Goal: Task Accomplishment & Management: Manage account settings

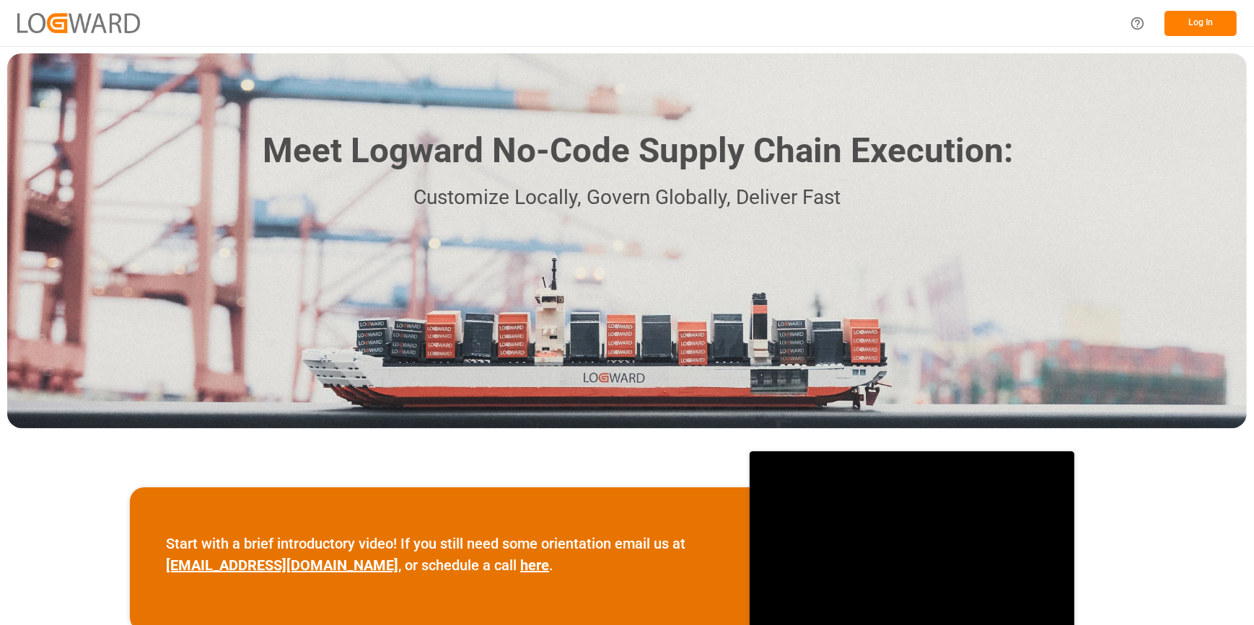
click at [1181, 30] on button "Log In" at bounding box center [1200, 23] width 72 height 25
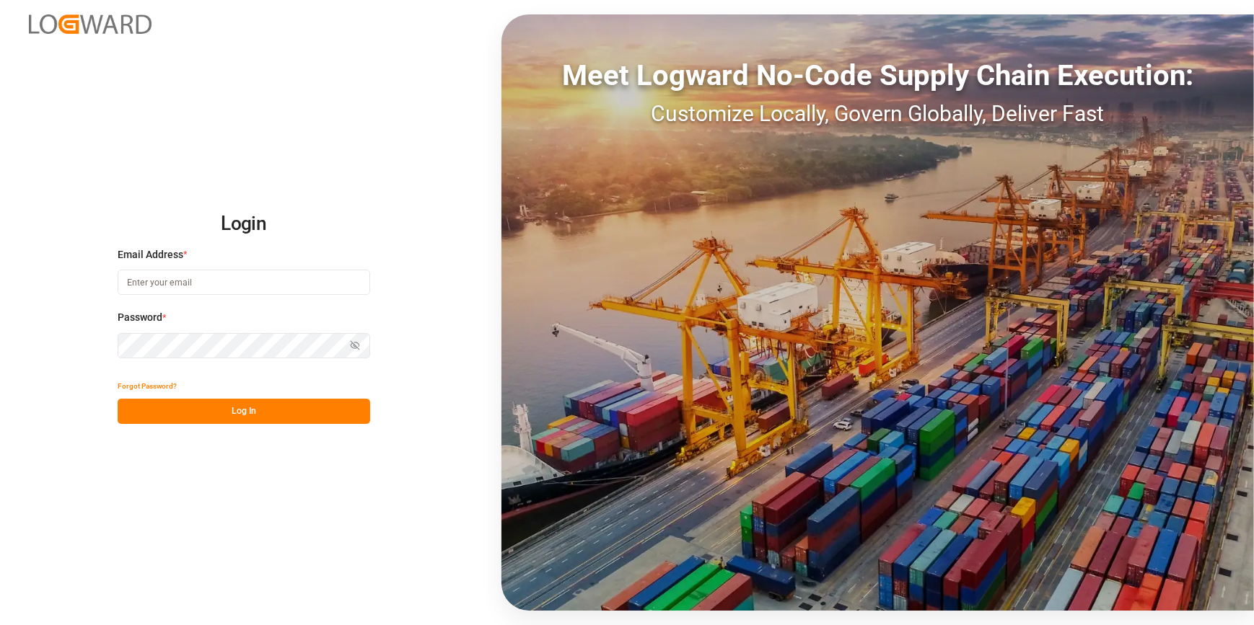
type input "[PERSON_NAME][EMAIL_ADDRESS][PERSON_NAME][DOMAIN_NAME]"
click at [214, 409] on button "Log In" at bounding box center [244, 411] width 253 height 25
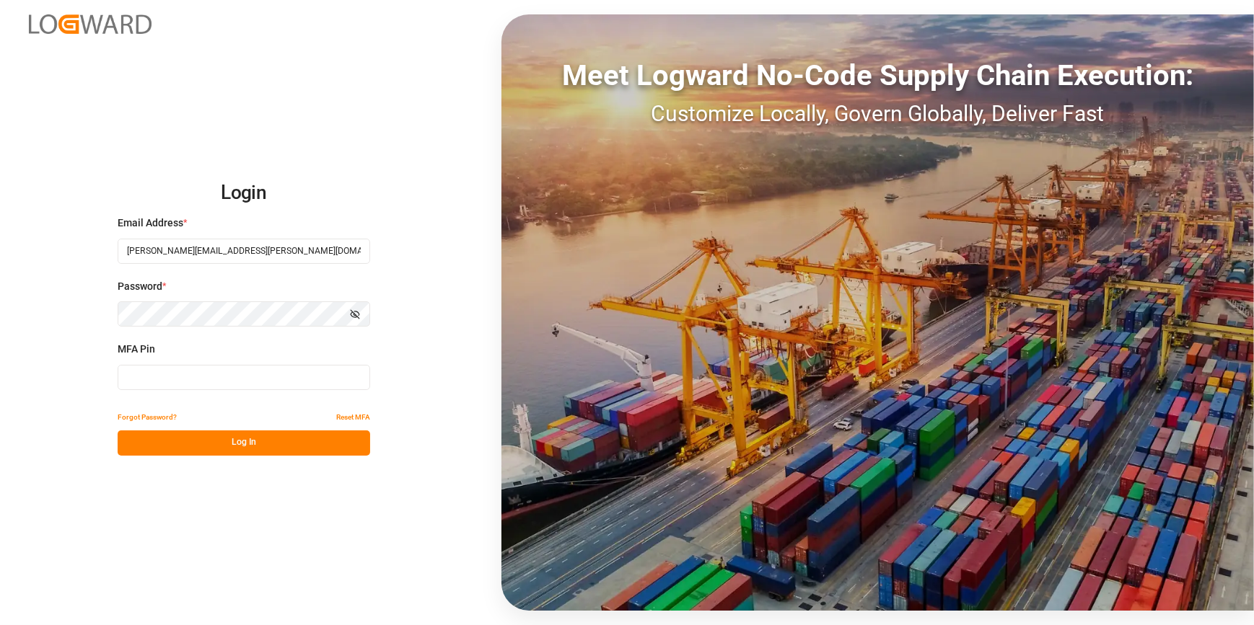
click at [153, 376] on input at bounding box center [244, 377] width 253 height 25
click at [158, 367] on input at bounding box center [244, 377] width 253 height 25
type input "6"
type input "177397"
click at [197, 441] on button "Log In" at bounding box center [244, 443] width 253 height 25
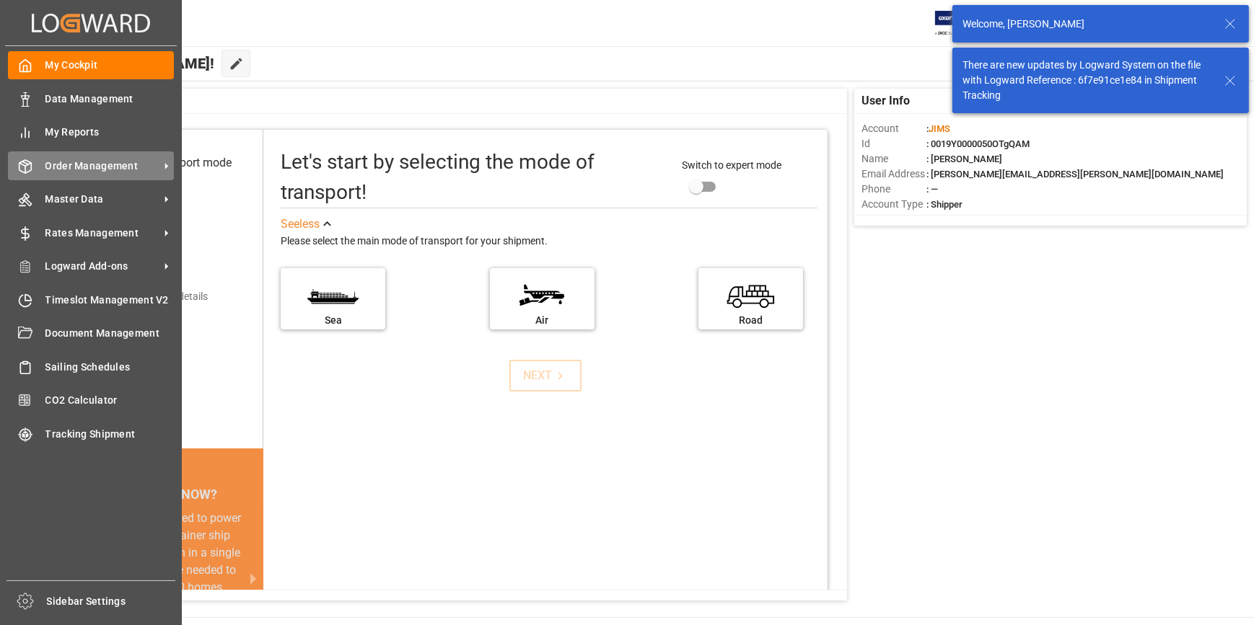
click at [87, 167] on span "Order Management" at bounding box center [102, 166] width 114 height 15
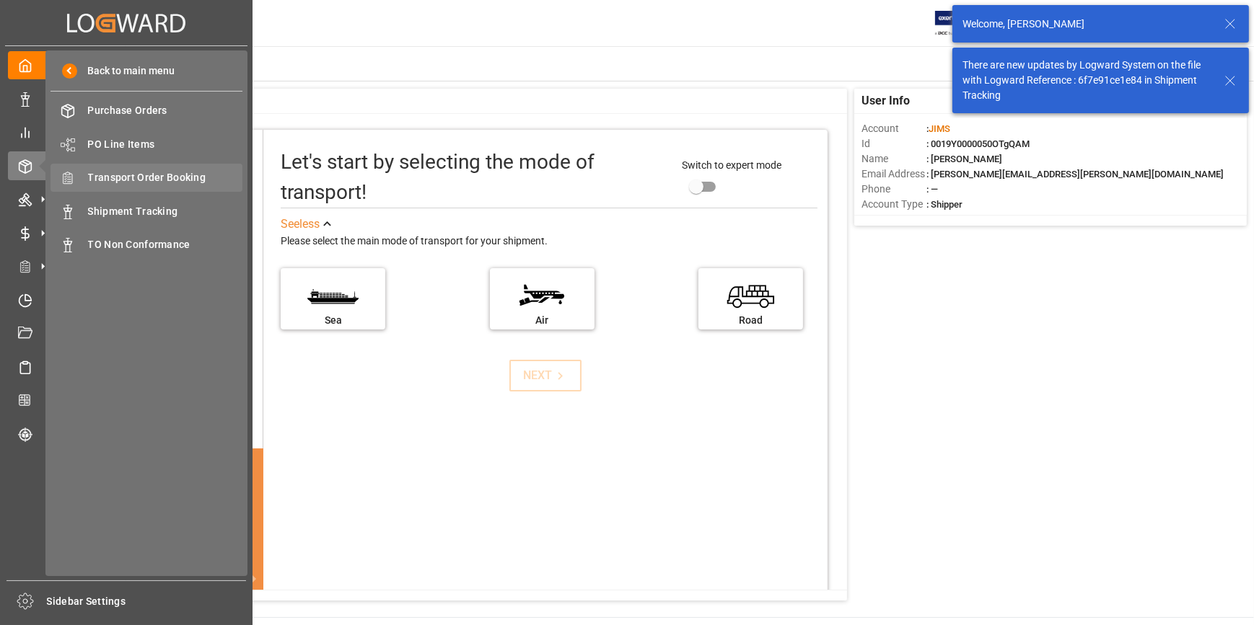
click at [155, 185] on span "Transport Order Booking" at bounding box center [165, 177] width 155 height 15
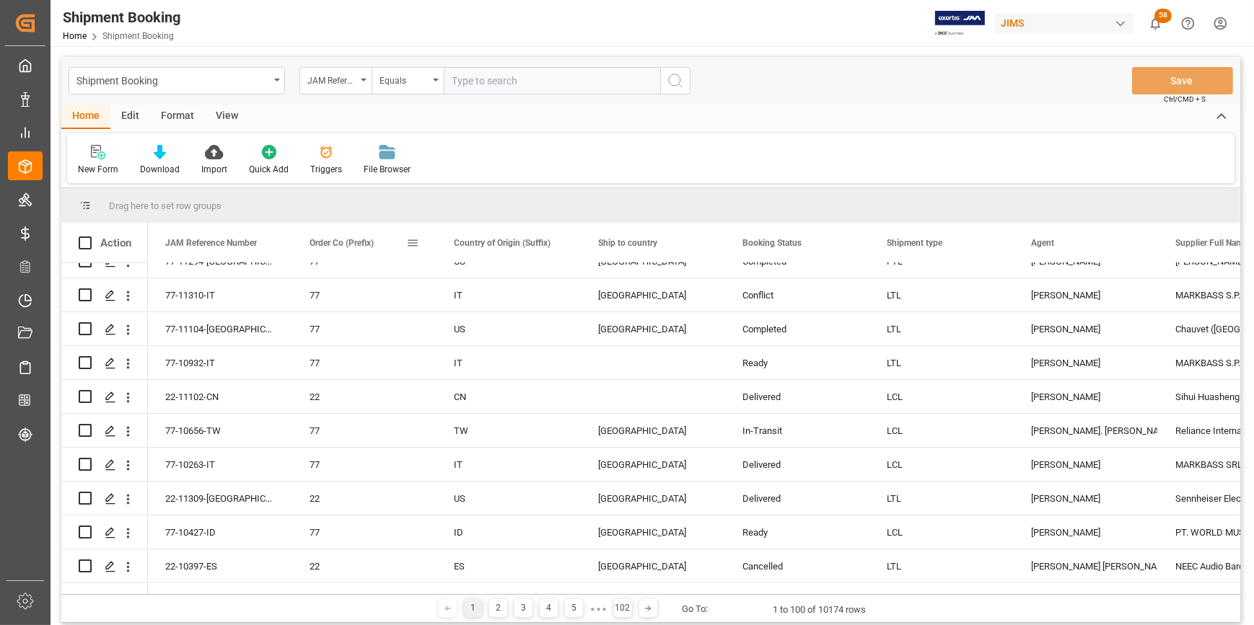
scroll to position [393, 0]
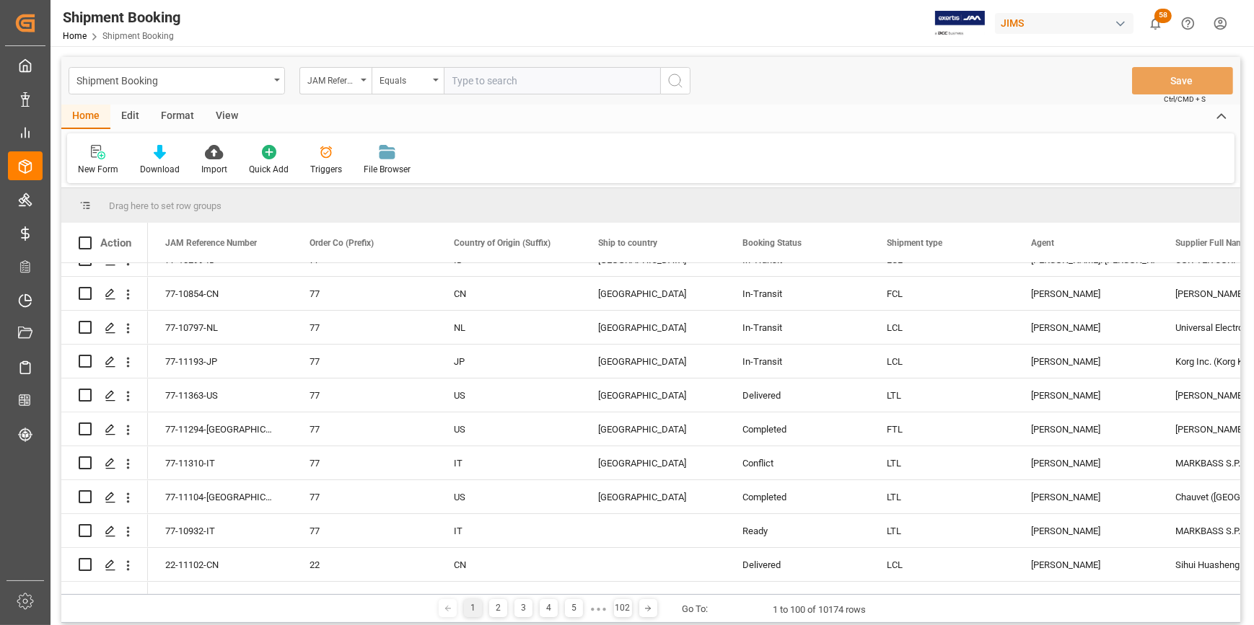
click at [507, 86] on input "text" at bounding box center [552, 80] width 216 height 27
type input "22-10058-cn"
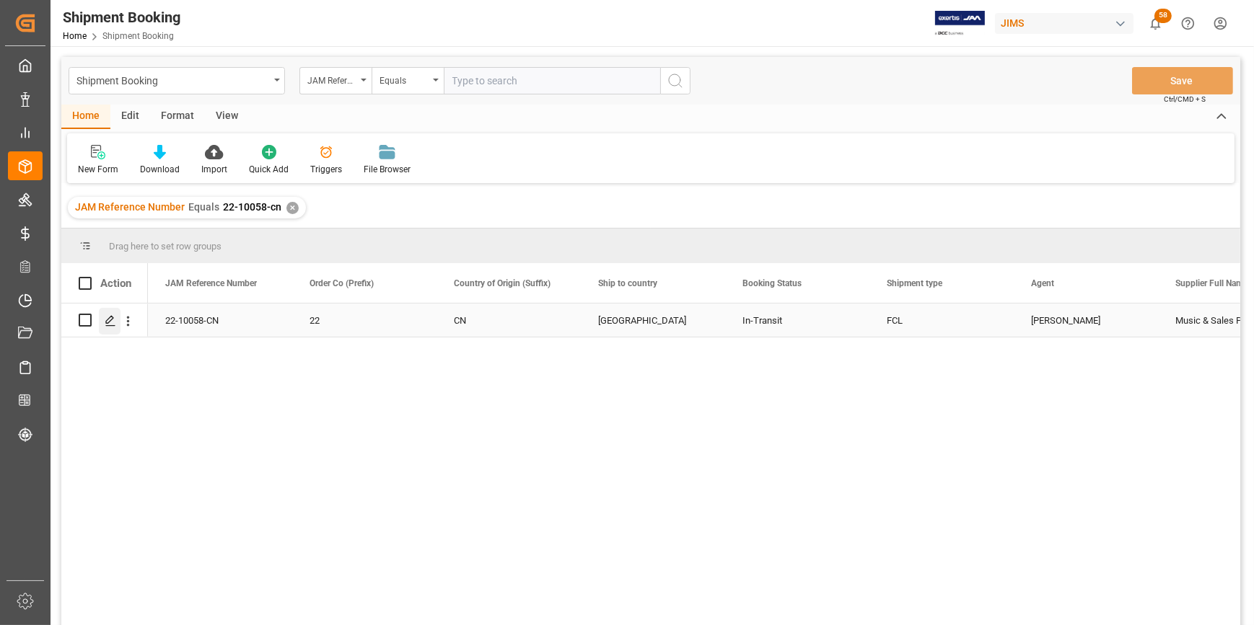
click at [109, 316] on icon "Press SPACE to select this row." at bounding box center [111, 321] width 12 height 12
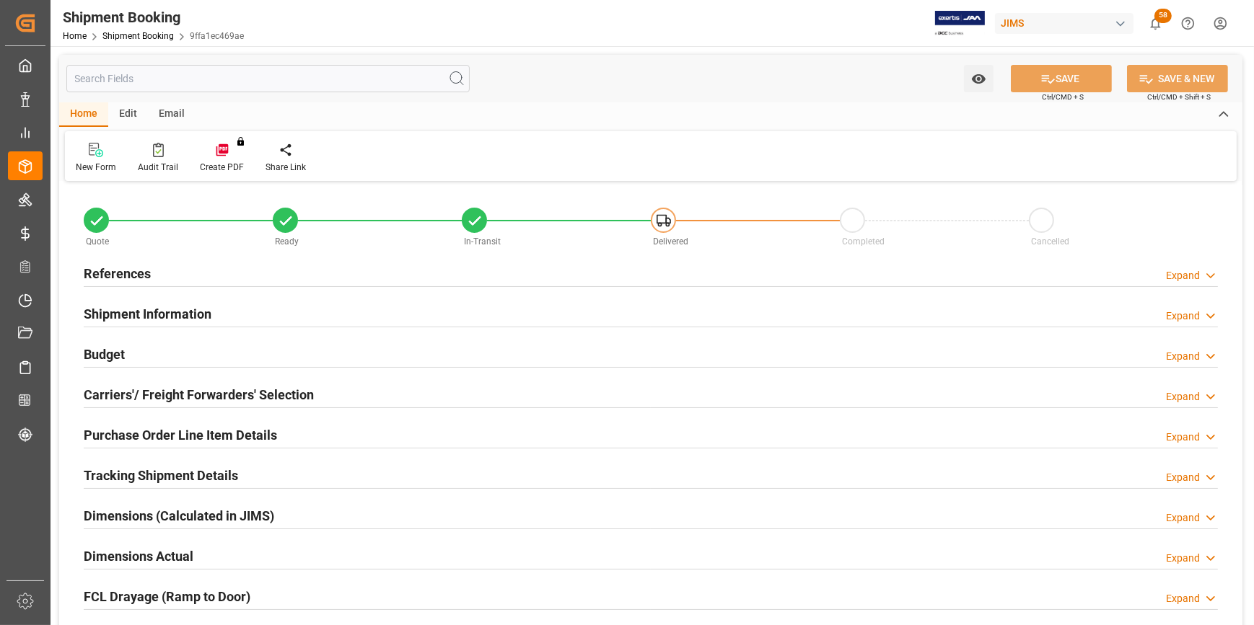
type input "4"
type input "11"
type input "[DATE]"
type input "[DATE] 00:00"
click at [115, 267] on h2 "References" at bounding box center [117, 273] width 67 height 19
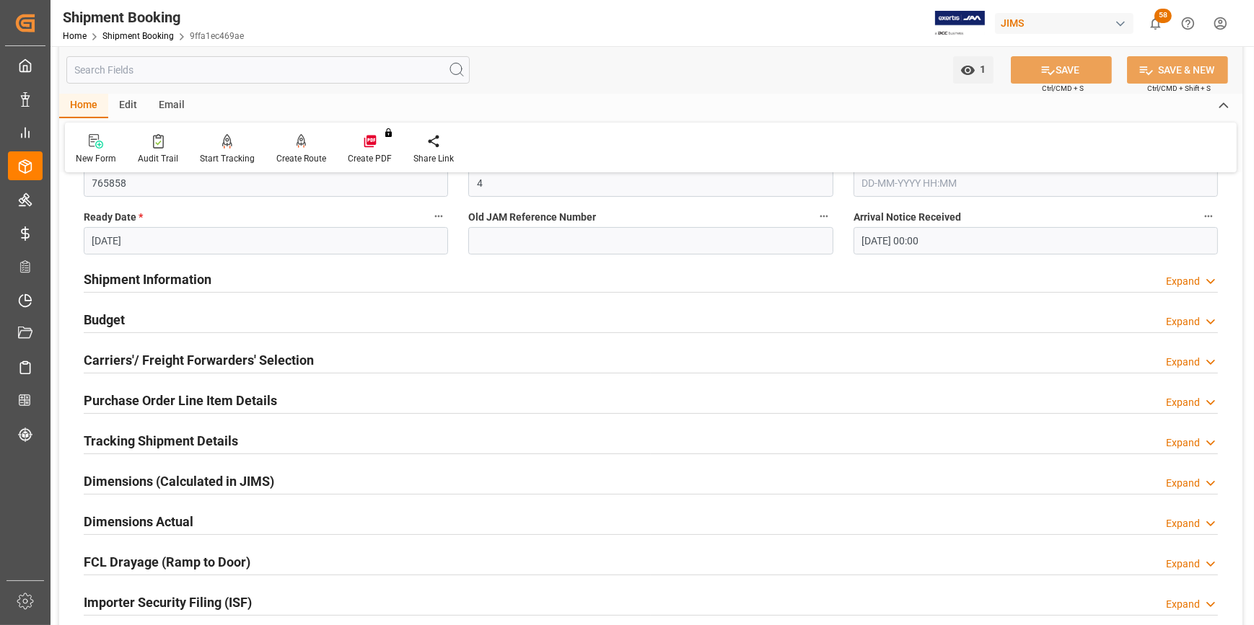
scroll to position [328, 0]
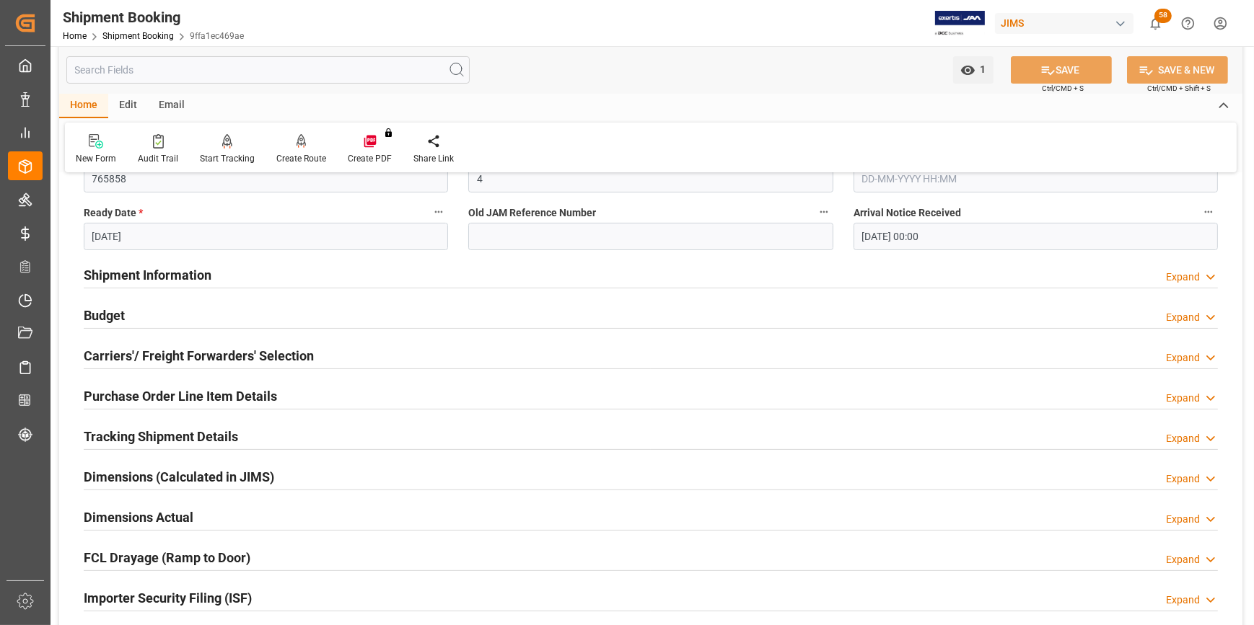
click at [148, 390] on h2 "Purchase Order Line Item Details" at bounding box center [180, 396] width 193 height 19
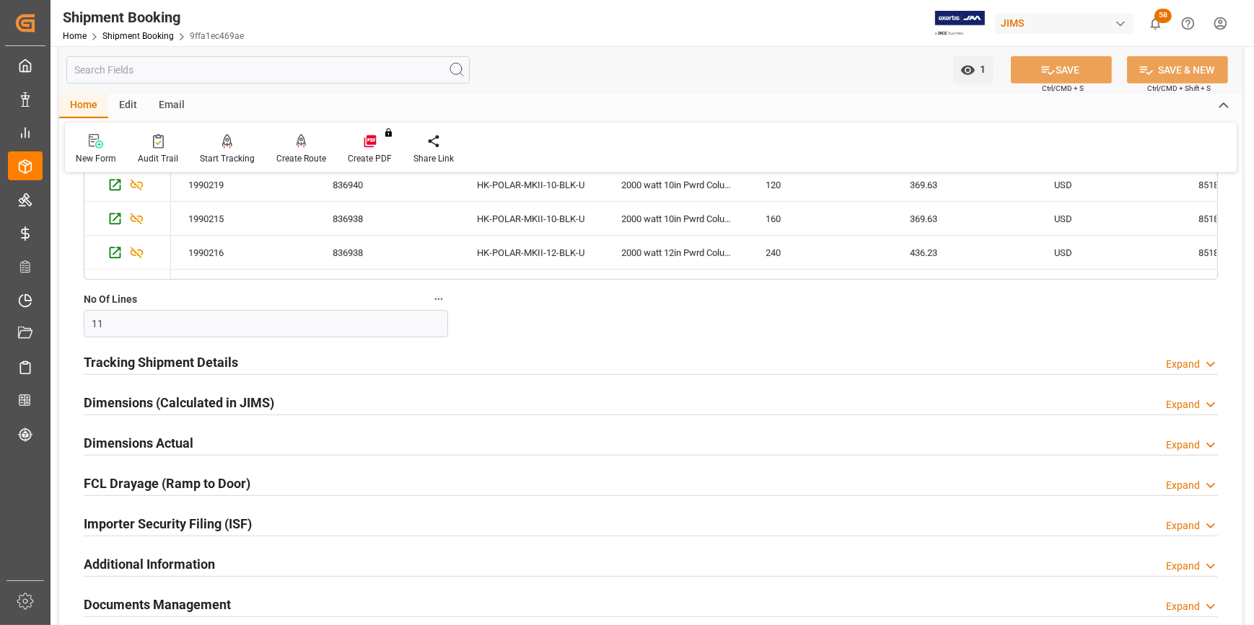
scroll to position [918, 0]
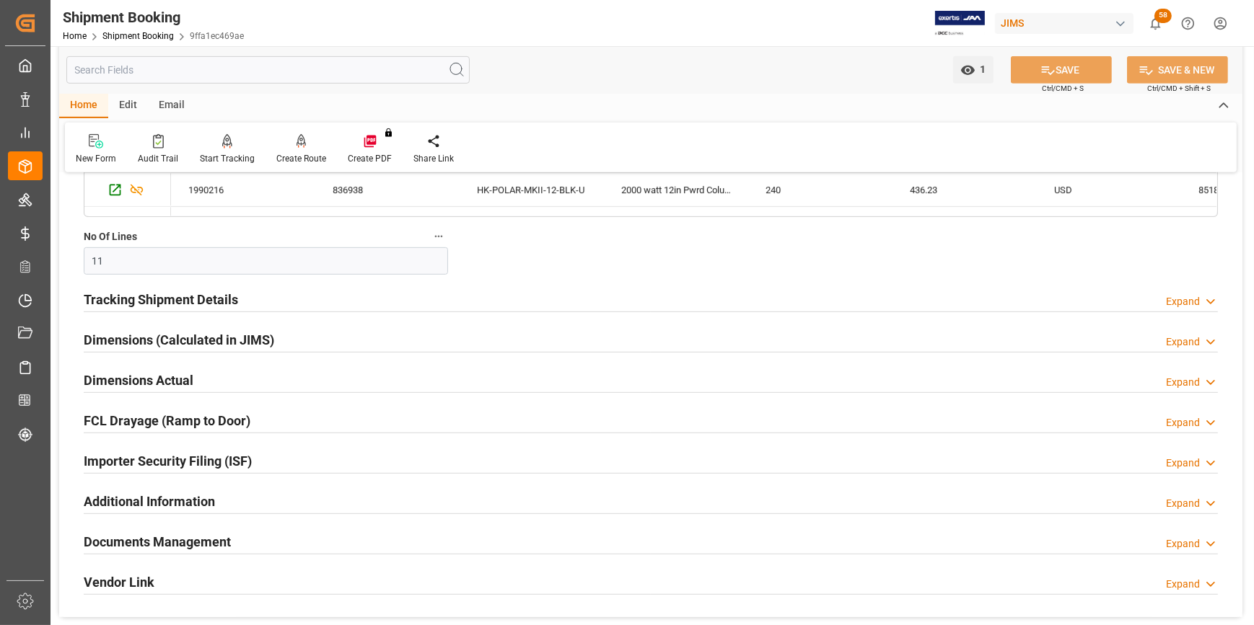
click at [118, 545] on h2 "Documents Management" at bounding box center [157, 541] width 147 height 19
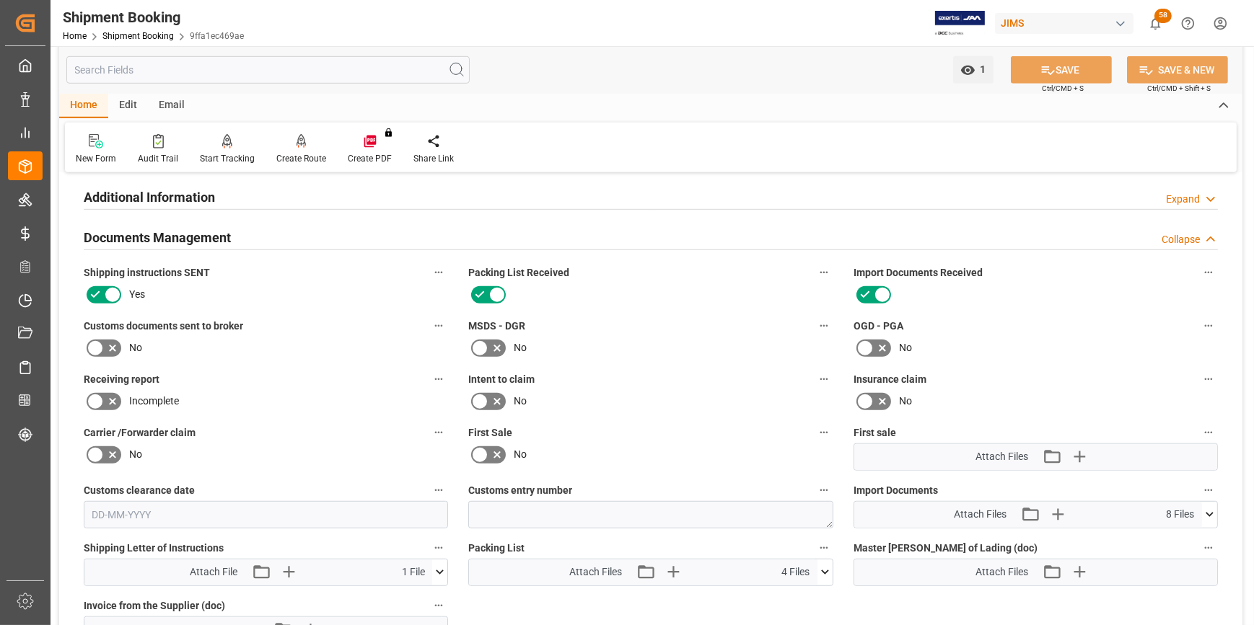
scroll to position [1246, 0]
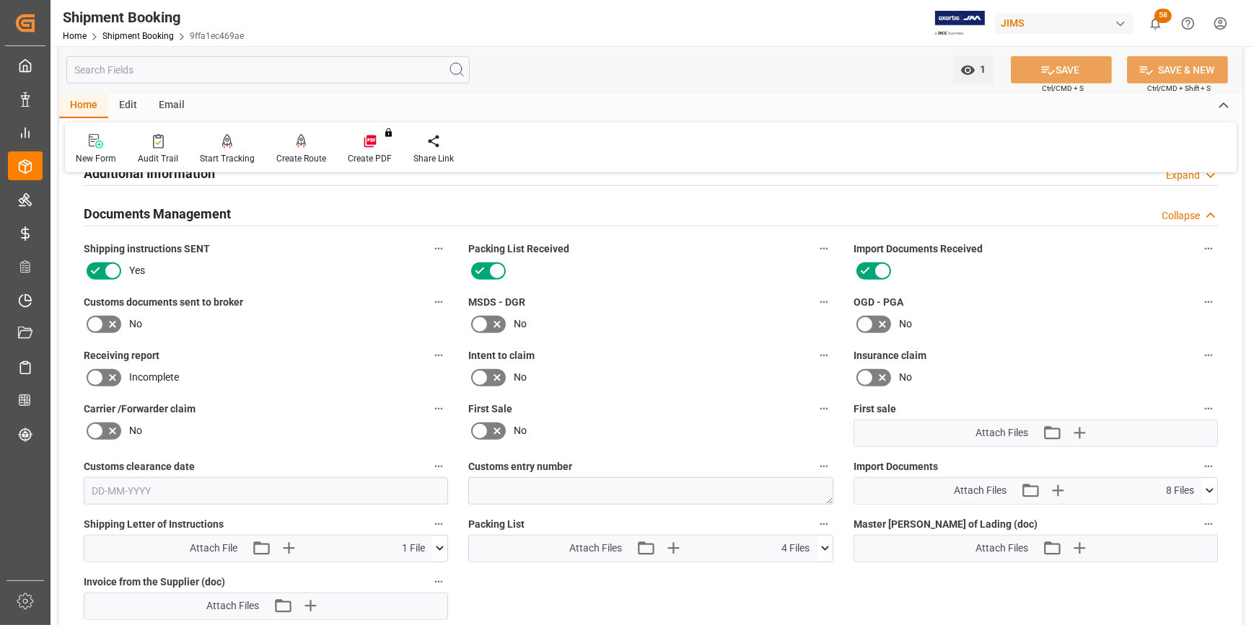
click at [864, 321] on icon at bounding box center [864, 324] width 17 height 17
click at [0, 0] on input "checkbox" at bounding box center [0, 0] width 0 height 0
click at [113, 324] on icon at bounding box center [112, 324] width 7 height 7
click at [0, 0] on input "checkbox" at bounding box center [0, 0] width 0 height 0
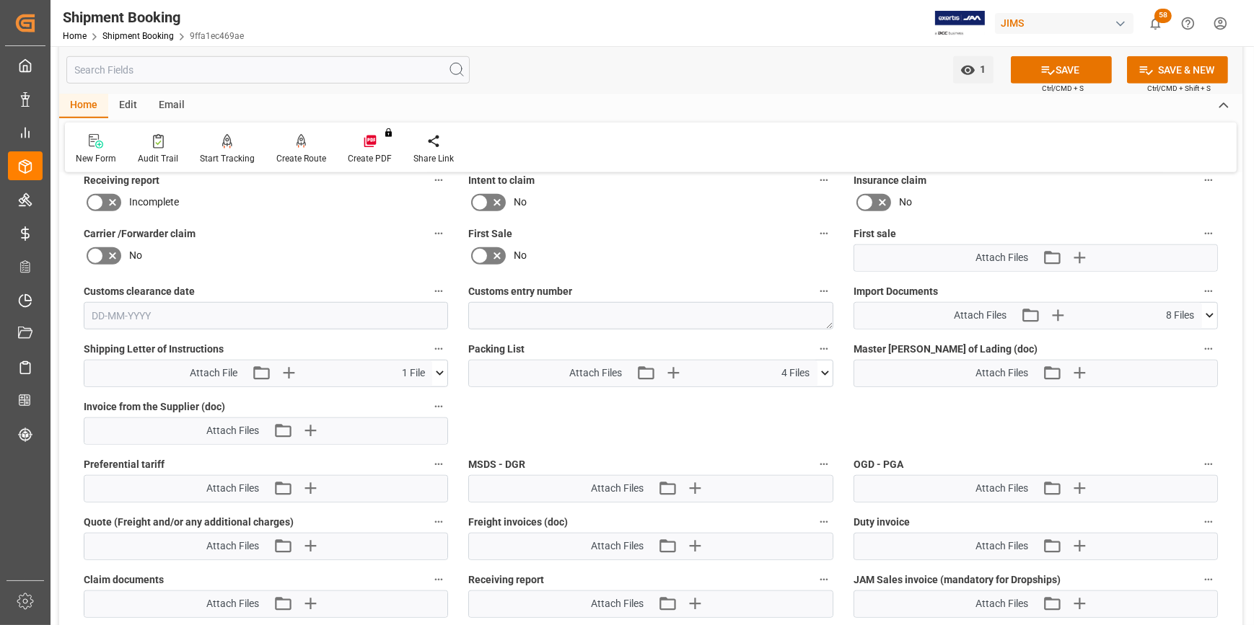
scroll to position [1443, 0]
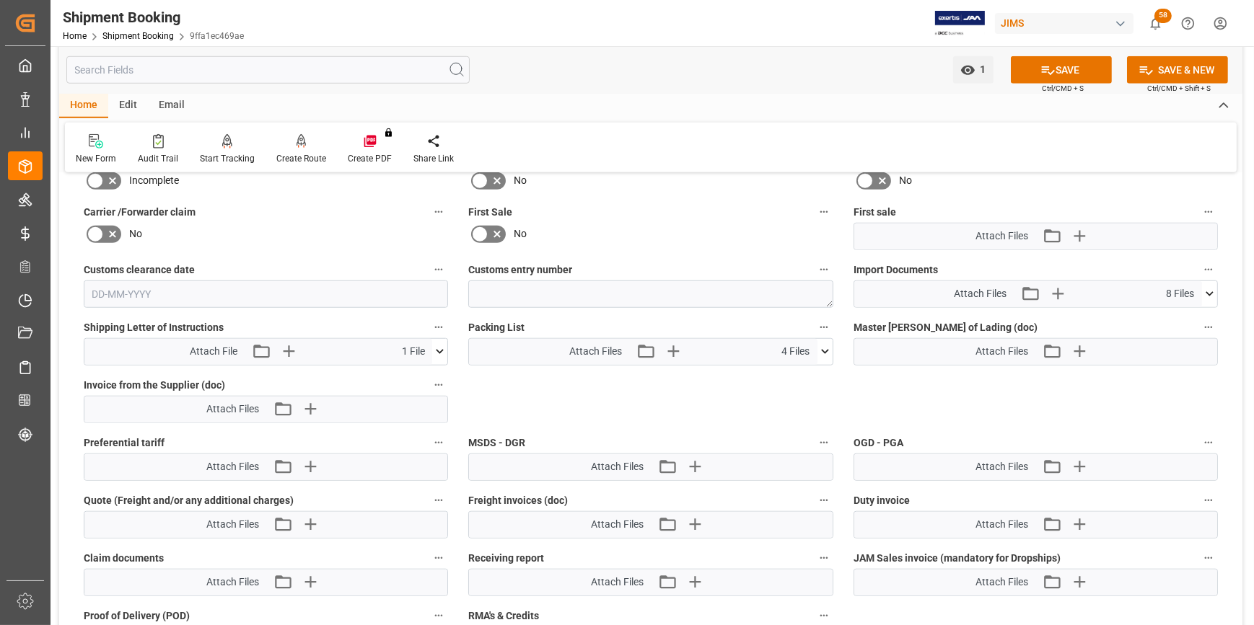
click at [1212, 295] on icon at bounding box center [1209, 293] width 15 height 15
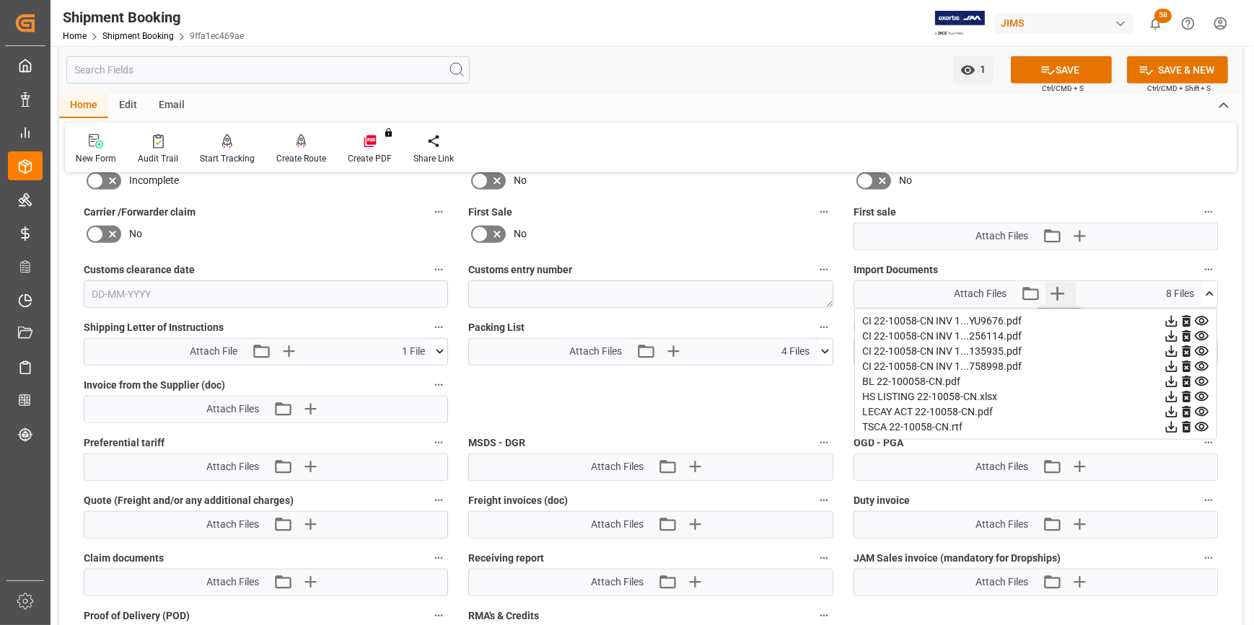
click at [1061, 294] on icon "button" at bounding box center [1057, 294] width 23 height 23
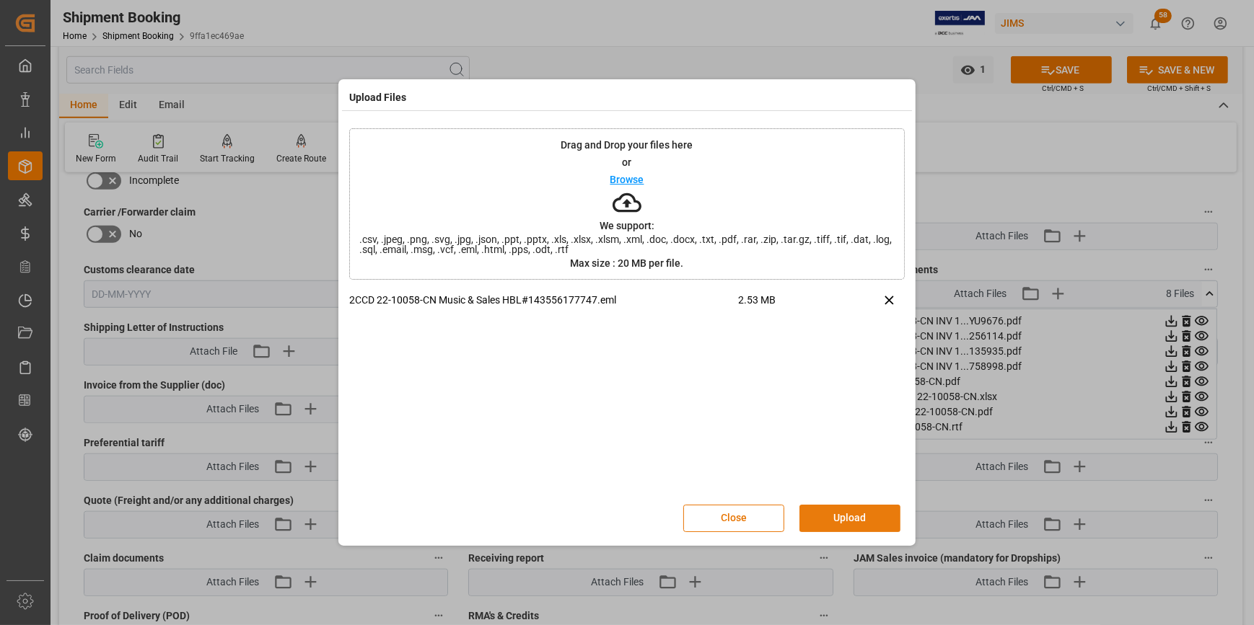
click at [866, 514] on button "Upload" at bounding box center [849, 518] width 101 height 27
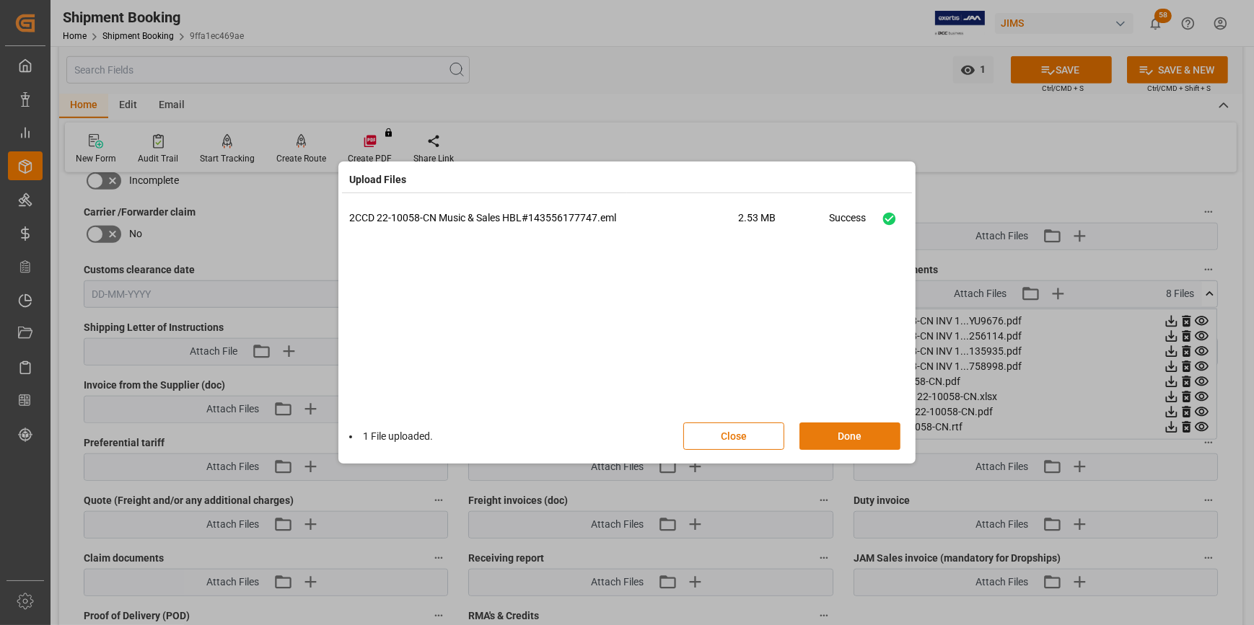
click at [837, 443] on button "Done" at bounding box center [849, 436] width 101 height 27
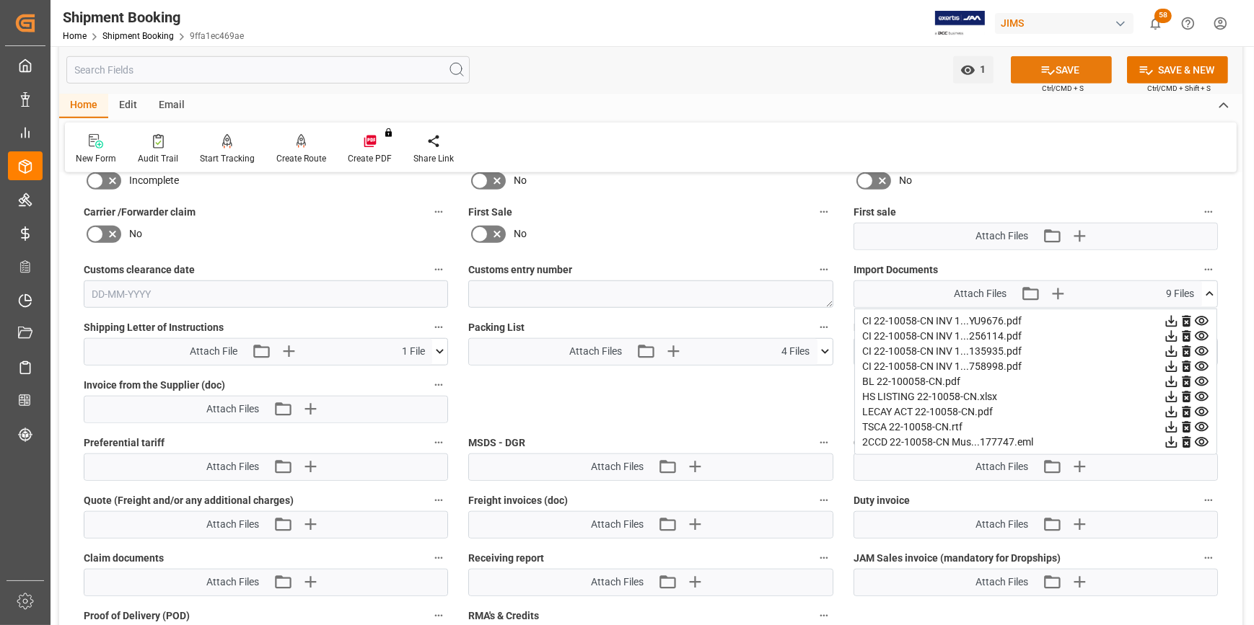
click at [1057, 70] on button "SAVE" at bounding box center [1061, 69] width 101 height 27
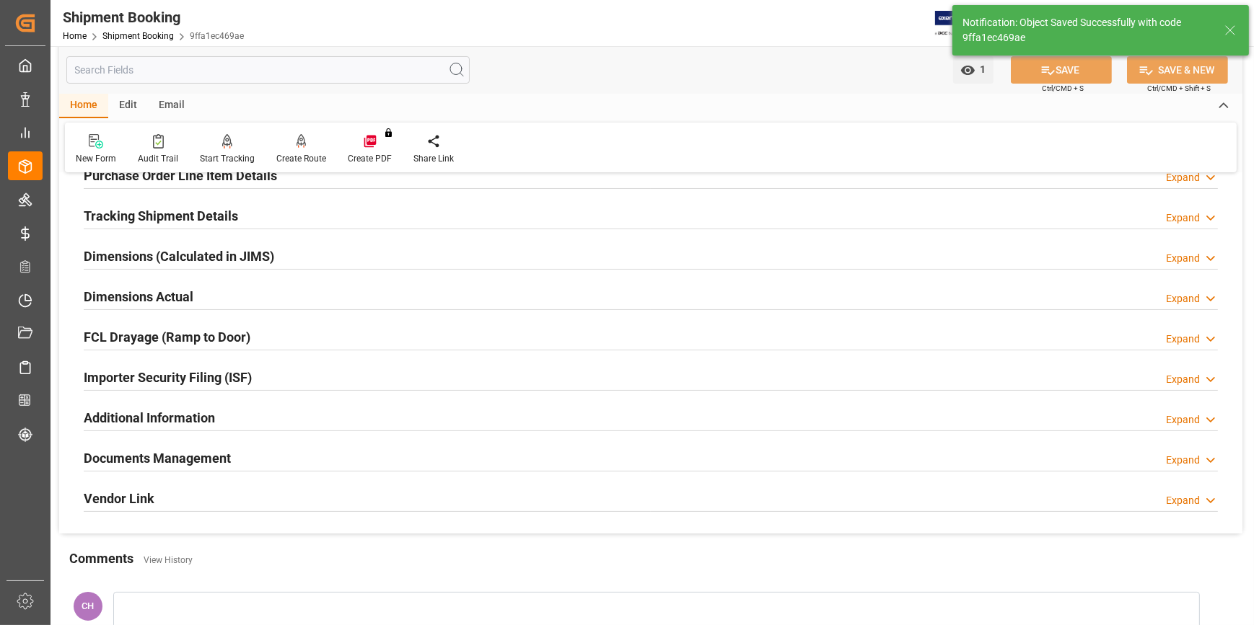
scroll to position [195, 0]
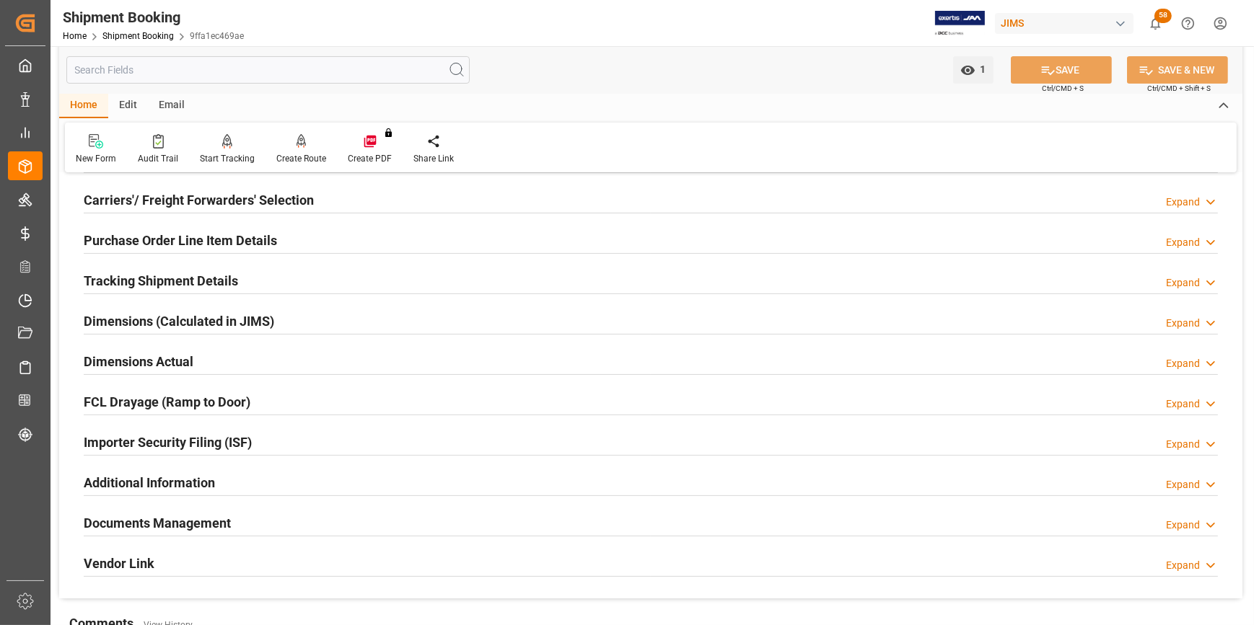
click at [228, 519] on h2 "Documents Management" at bounding box center [157, 523] width 147 height 19
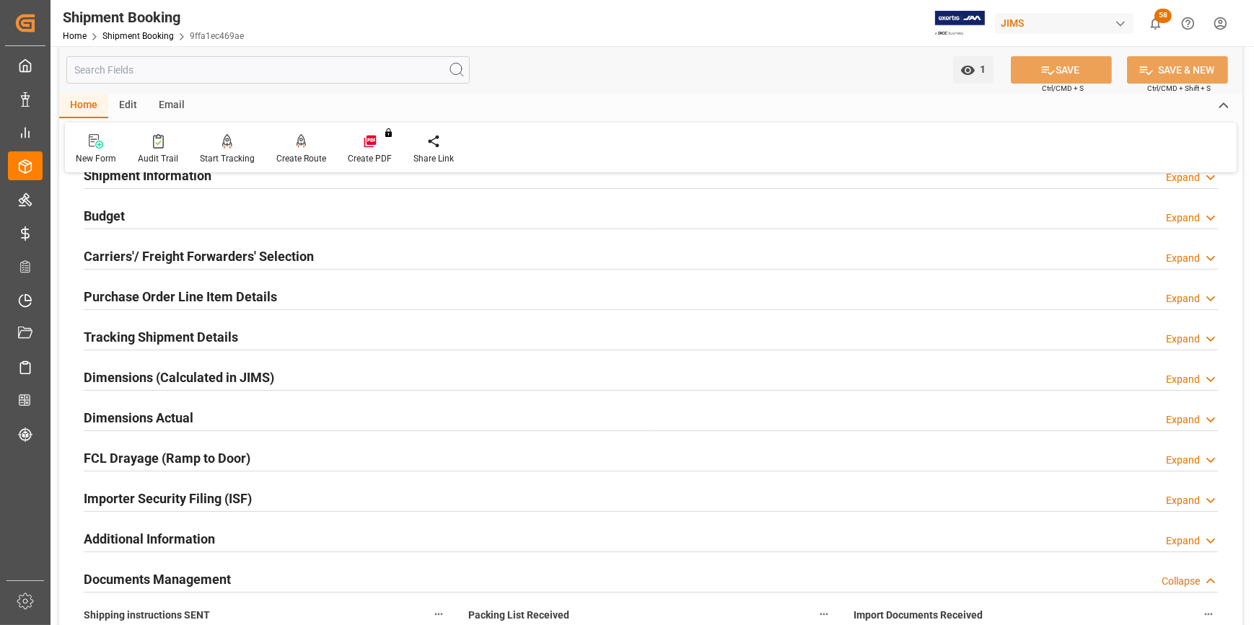
scroll to position [0, 0]
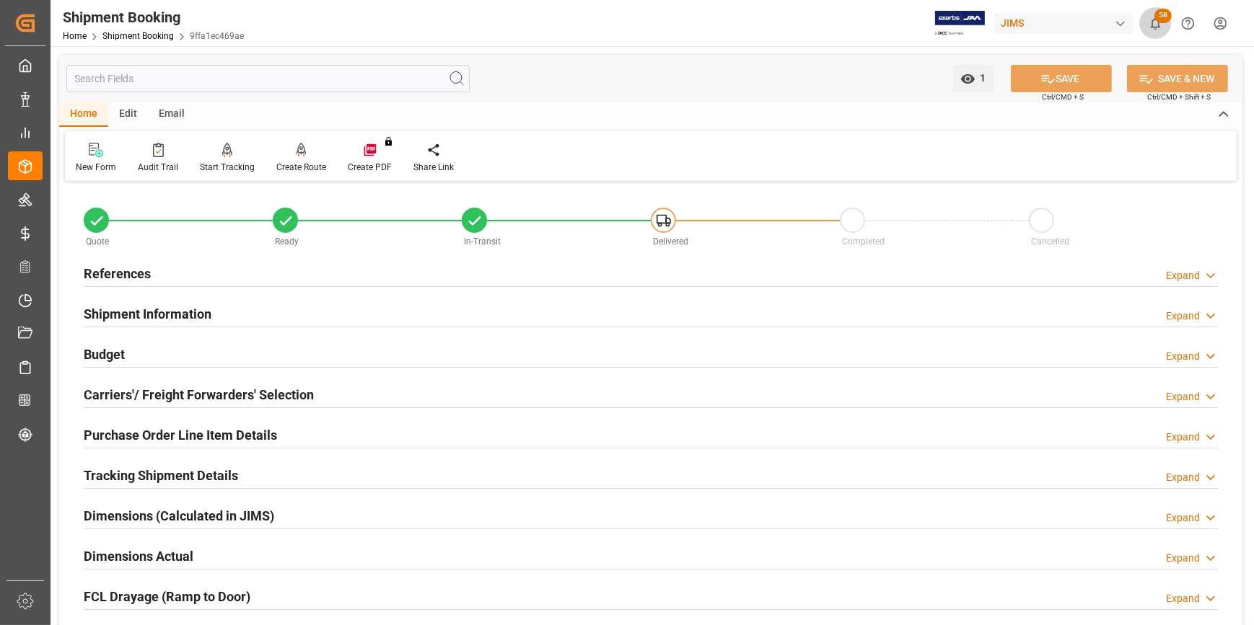
click at [1151, 19] on icon "show 58 new notifications" at bounding box center [1155, 23] width 15 height 15
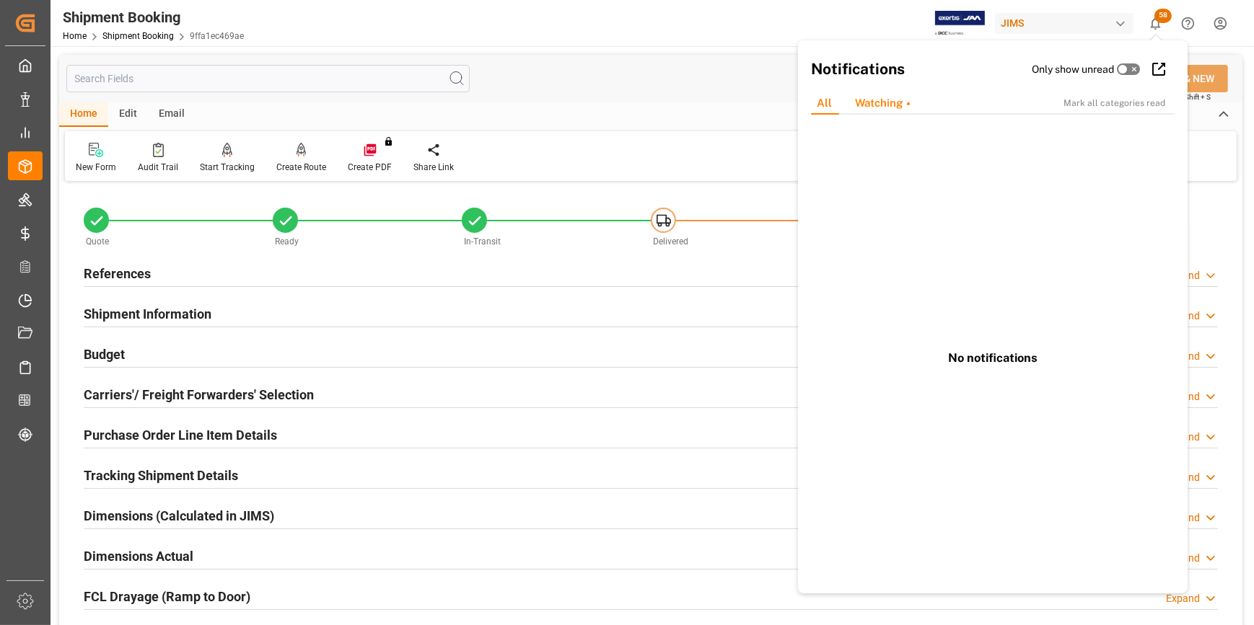
click at [880, 109] on div "Watching" at bounding box center [882, 103] width 78 height 22
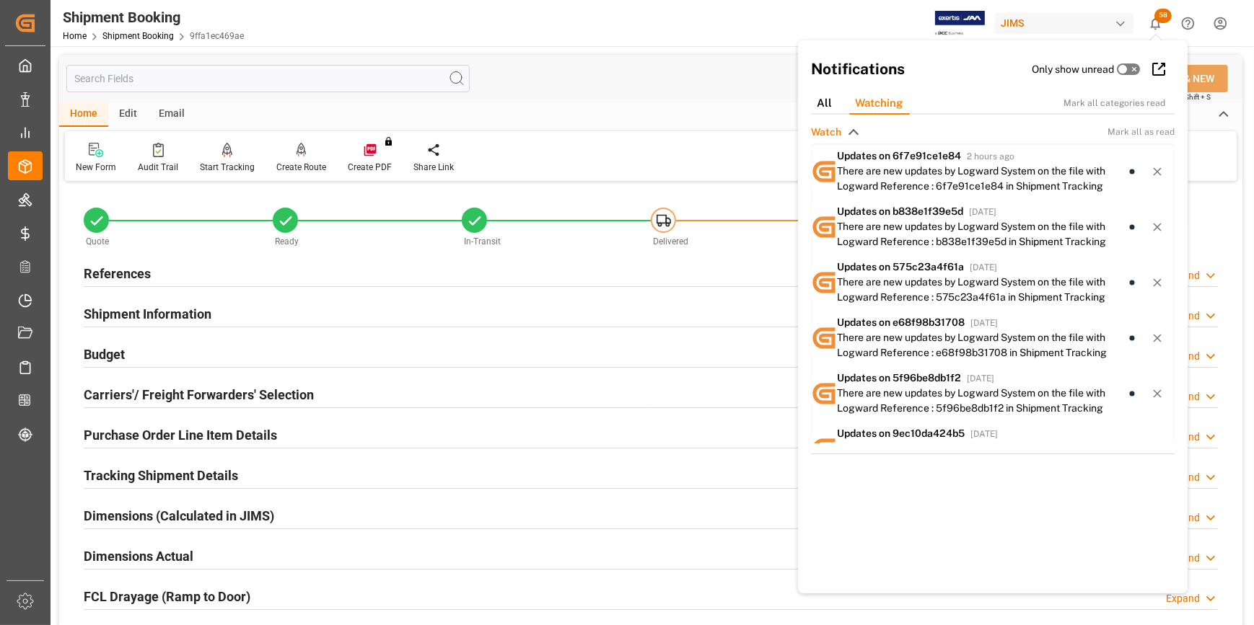
click at [918, 573] on div "Watch Mark all as read Updates on 6f7e91ce1e84 2 hours ago There are new update…" at bounding box center [993, 368] width 364 height 487
click at [1156, 29] on icon "show 58 new notifications" at bounding box center [1155, 23] width 15 height 15
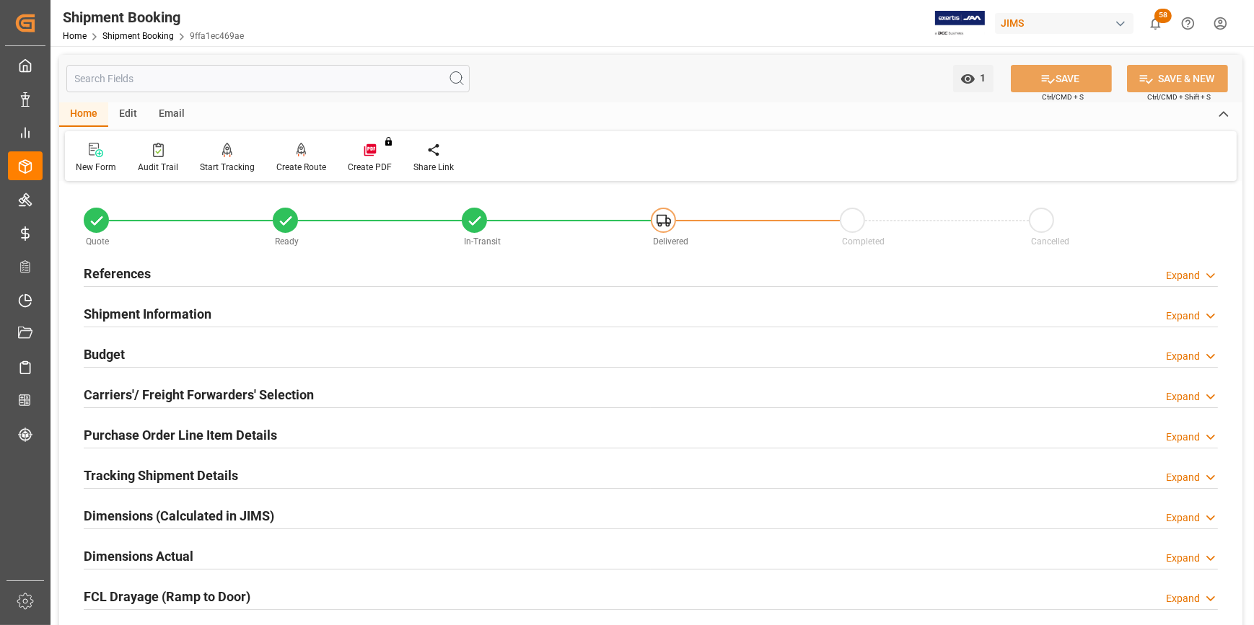
drag, startPoint x: 1156, startPoint y: 29, endPoint x: 1024, endPoint y: 364, distance: 360.2
click at [1024, 376] on div "Carriers'/ Freight Forwarders' Selection Expand" at bounding box center [651, 395] width 1154 height 40
click at [1156, 22] on icon "show 58 new notifications" at bounding box center [1155, 23] width 15 height 15
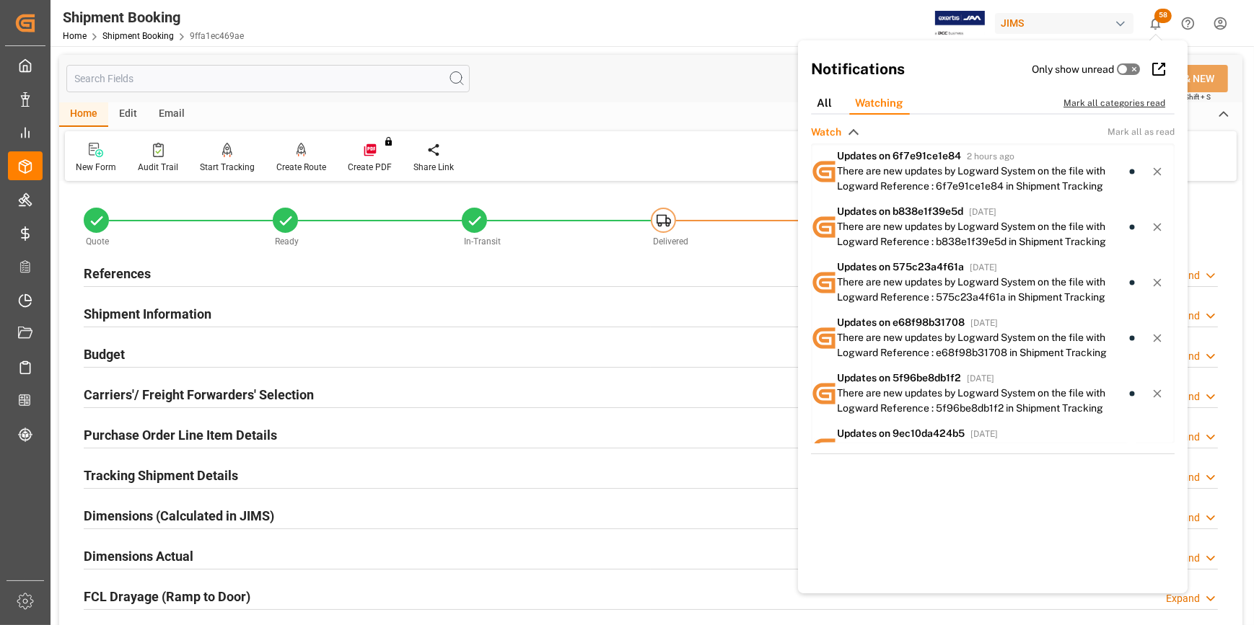
click at [1079, 102] on div "Mark all categories read" at bounding box center [1121, 103] width 117 height 13
click at [649, 454] on div "Purchase Order Line Item Details Expand" at bounding box center [651, 436] width 1154 height 40
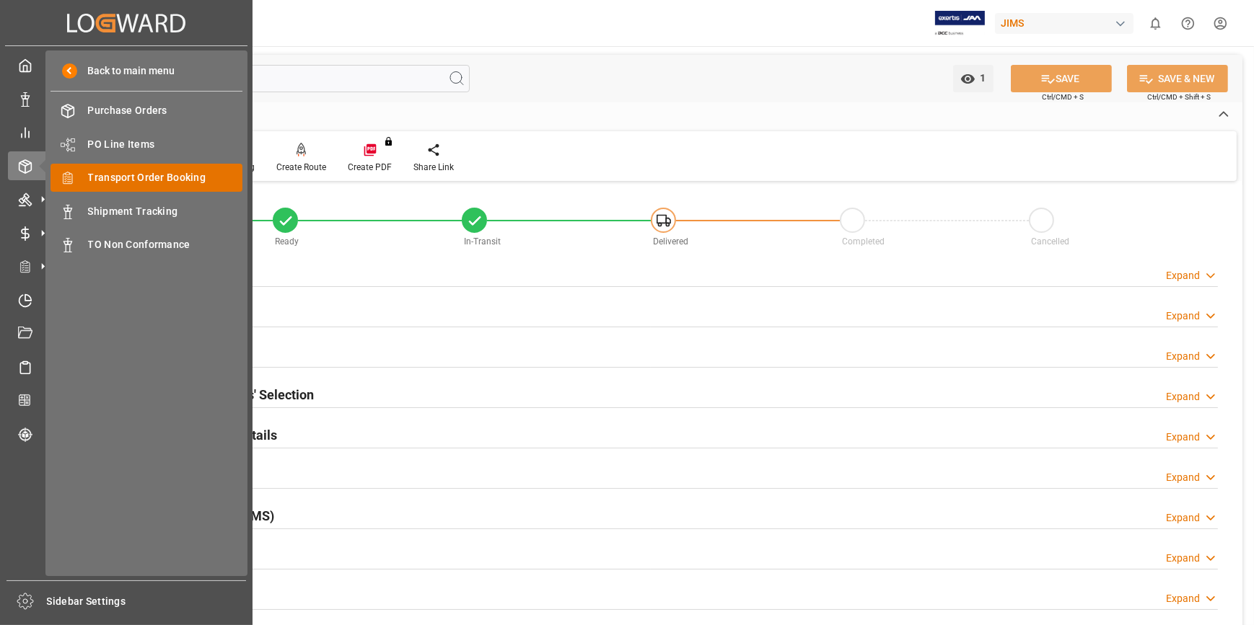
click at [149, 188] on div "Transport Order Booking Transport Order Booking" at bounding box center [147, 178] width 192 height 28
